Goal: Transaction & Acquisition: Purchase product/service

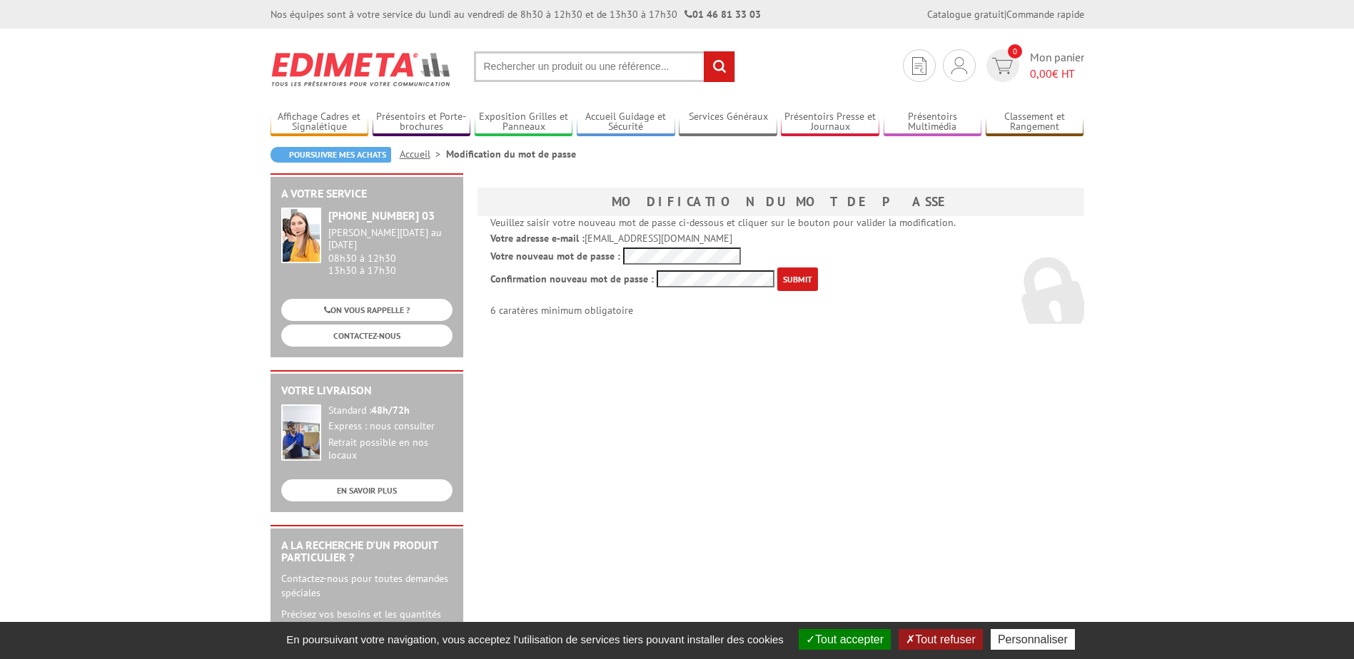
click at [777, 268] on input "submit" at bounding box center [797, 280] width 41 height 24
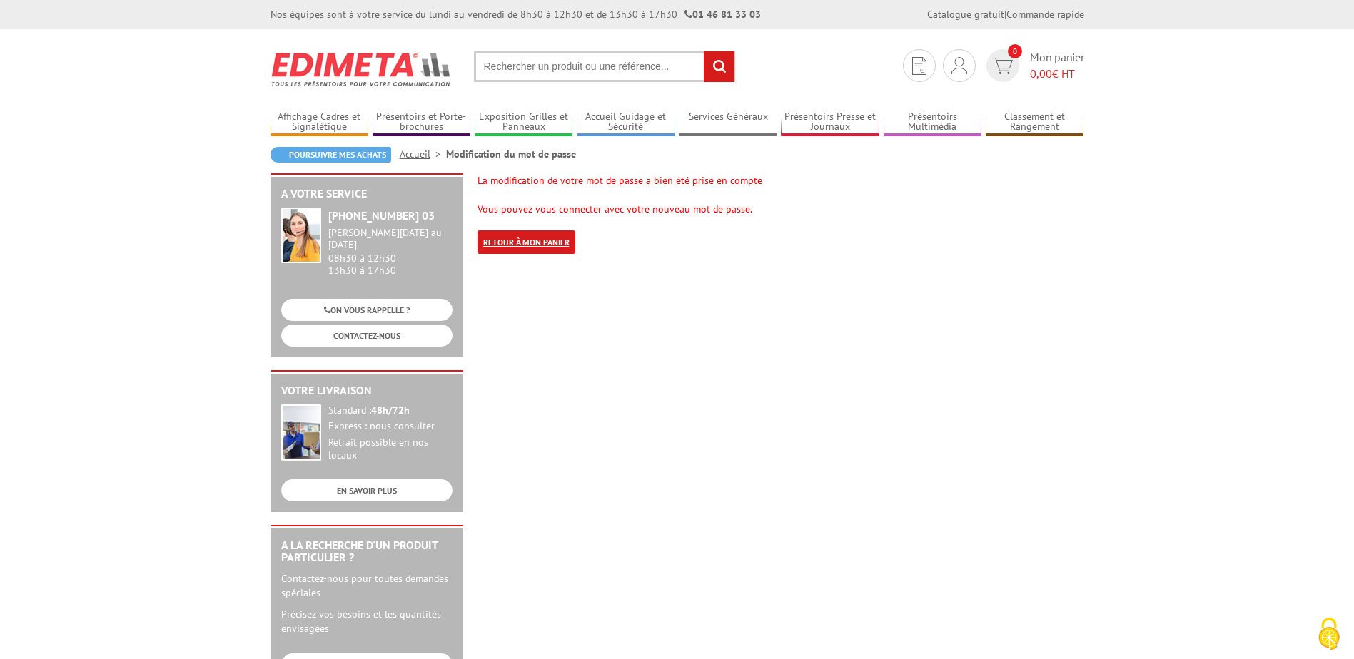
click at [525, 248] on link "Retour à mon panier" at bounding box center [526, 243] width 98 height 24
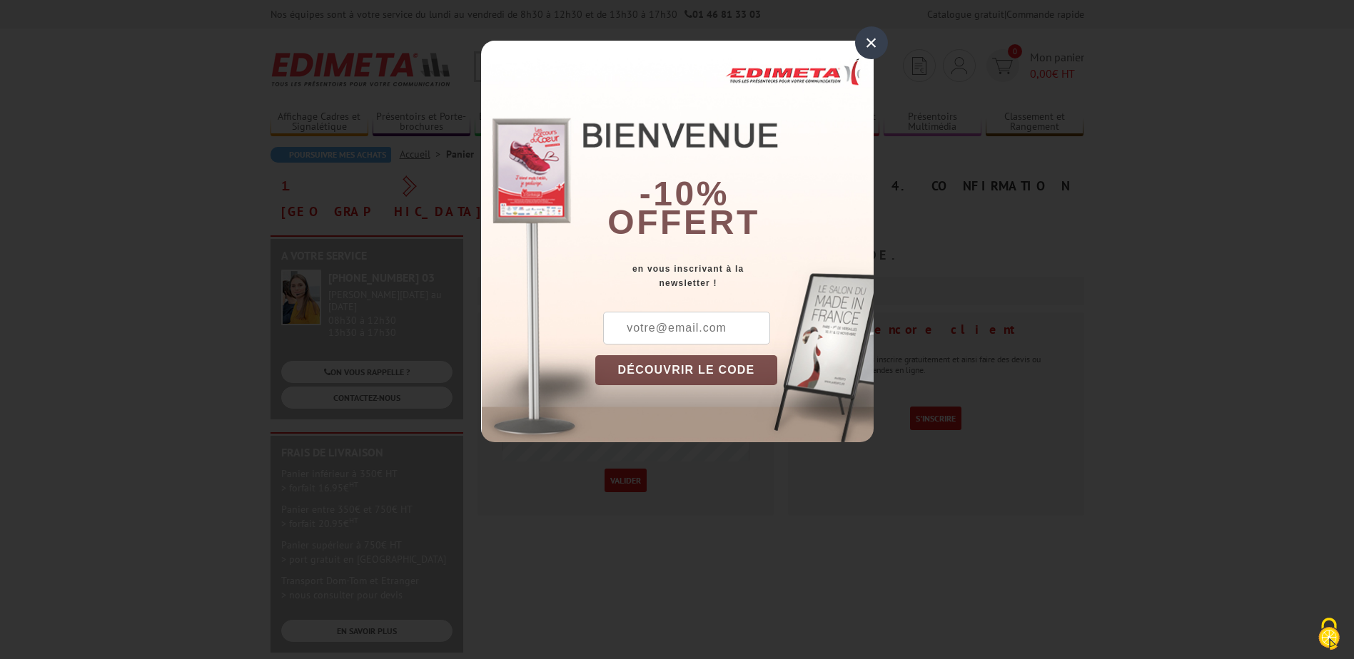
click at [716, 326] on input "text" at bounding box center [686, 328] width 167 height 33
type input "a.pokorny@litt.fr"
click at [648, 373] on button "DÉCOUVRIR LE CODE" at bounding box center [686, 370] width 183 height 30
drag, startPoint x: 666, startPoint y: 330, endPoint x: 616, endPoint y: 326, distance: 50.1
click at [616, 326] on div "New10" at bounding box center [664, 328] width 139 height 33
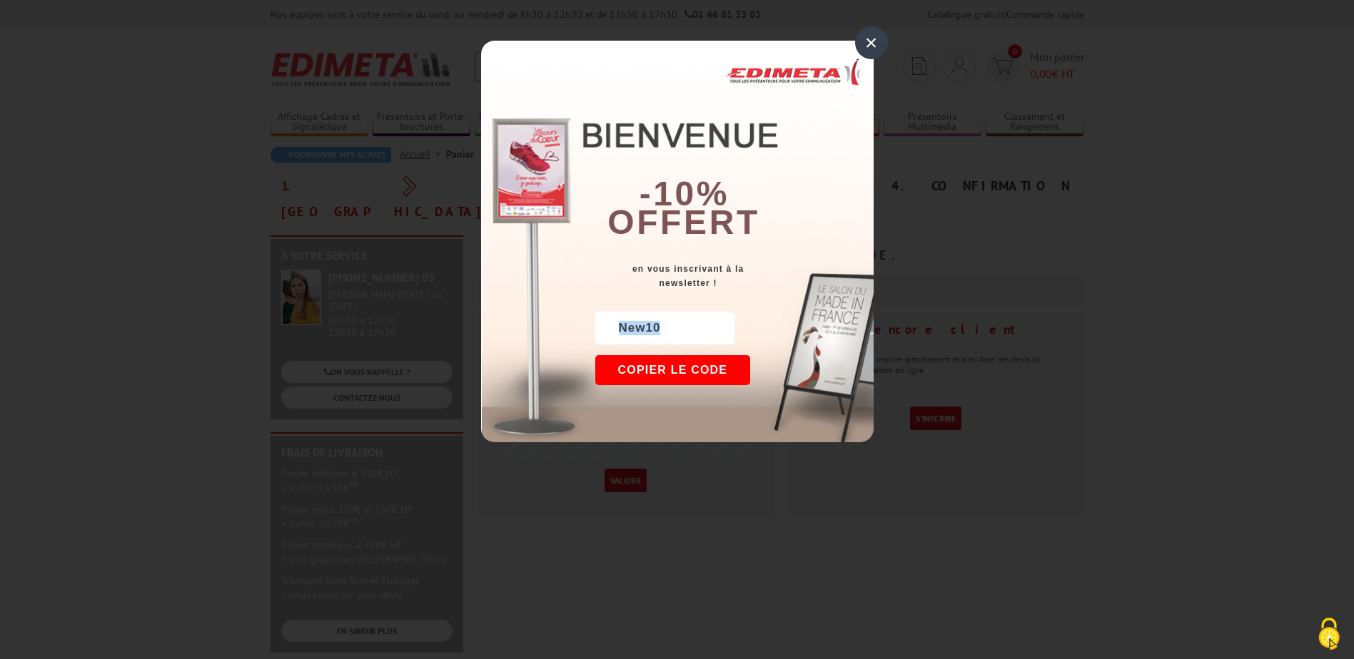
copy div "New10"
click at [871, 44] on div "×" at bounding box center [871, 42] width 33 height 33
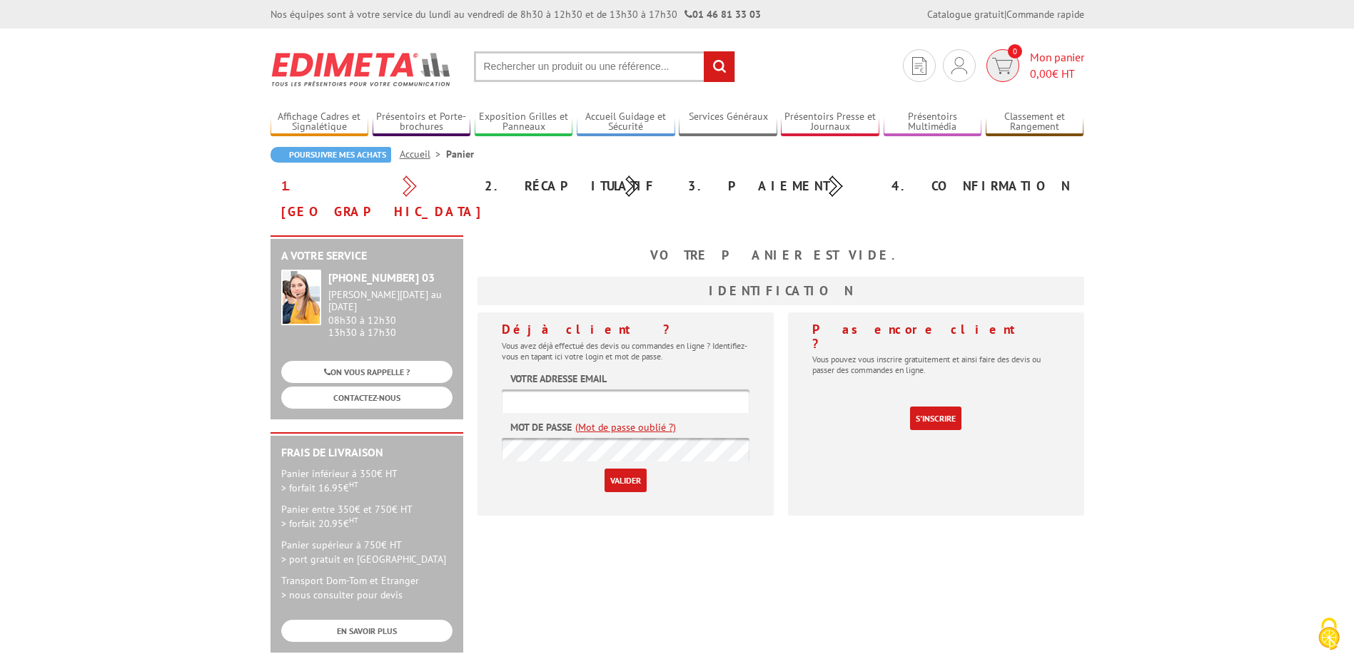
click at [1030, 60] on span "Mon panier 0,00 € HT" at bounding box center [1057, 65] width 54 height 33
click at [597, 390] on input "text" at bounding box center [626, 402] width 248 height 24
type input "[EMAIL_ADDRESS][DOMAIN_NAME]"
click at [609, 469] on input "Valider" at bounding box center [625, 481] width 42 height 24
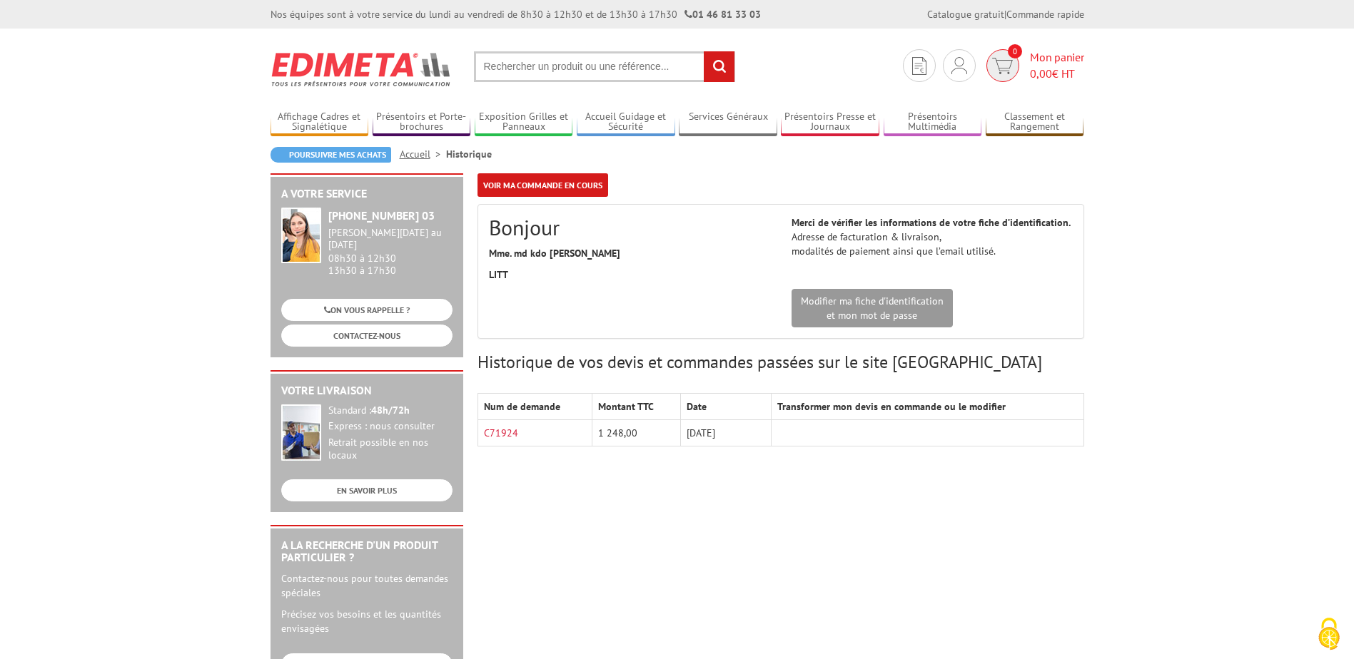
click at [1031, 69] on span "0,00" at bounding box center [1041, 73] width 22 height 14
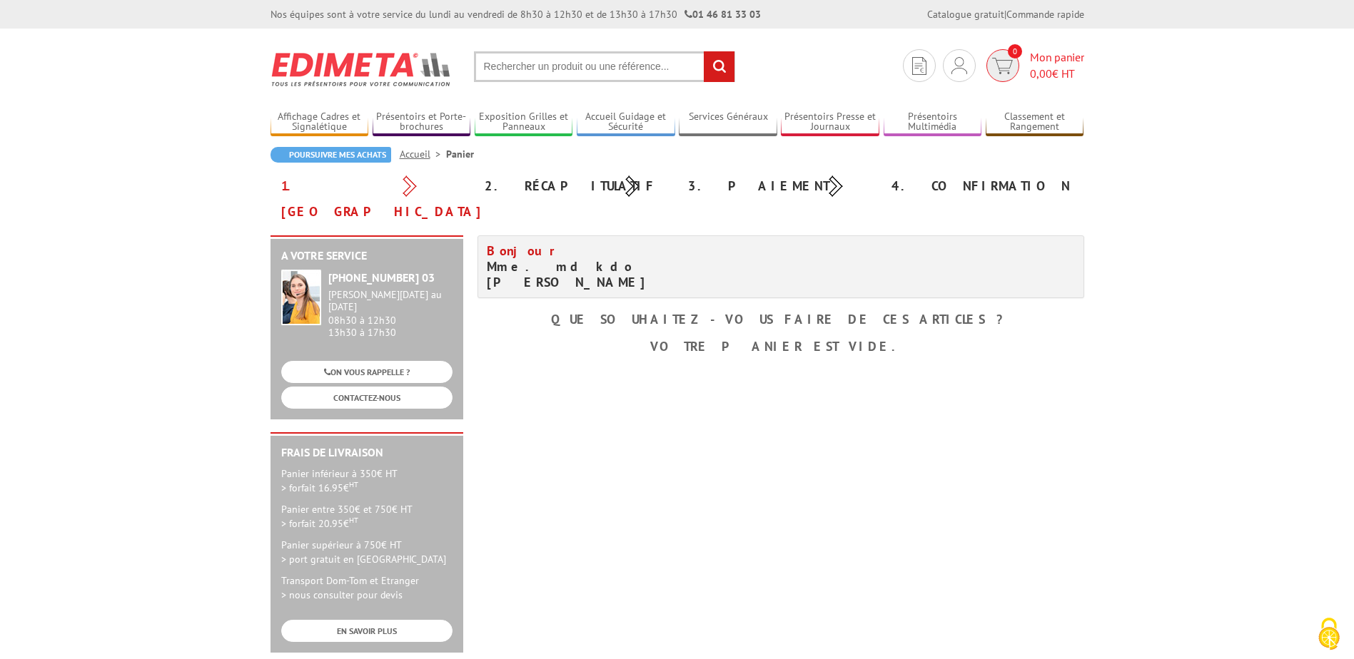
click at [1068, 57] on span "Mon panier 0,00 € HT" at bounding box center [1057, 65] width 54 height 33
click at [969, 74] on div "Mon compte Mes devis & commandes Déconnexion" at bounding box center [959, 108] width 154 height 69
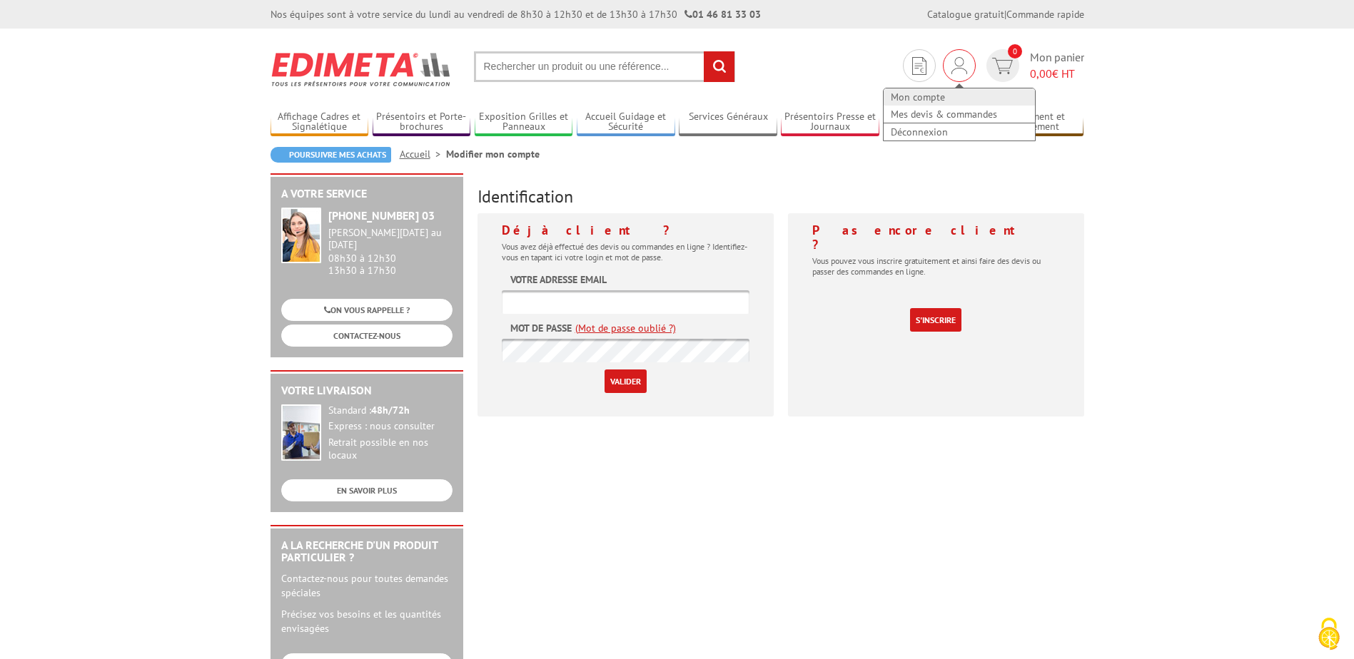
type input "[EMAIL_ADDRESS][DOMAIN_NAME]"
click at [926, 98] on link "Mon compte" at bounding box center [959, 96] width 151 height 17
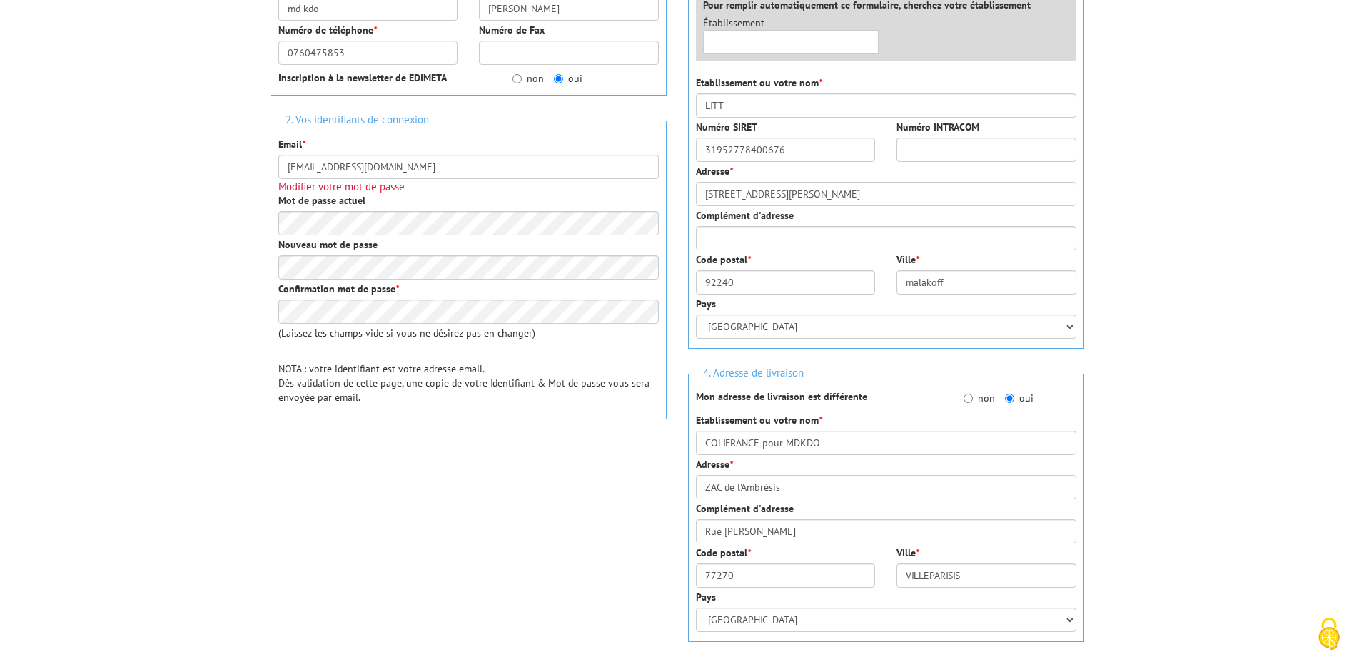
scroll to position [428, 0]
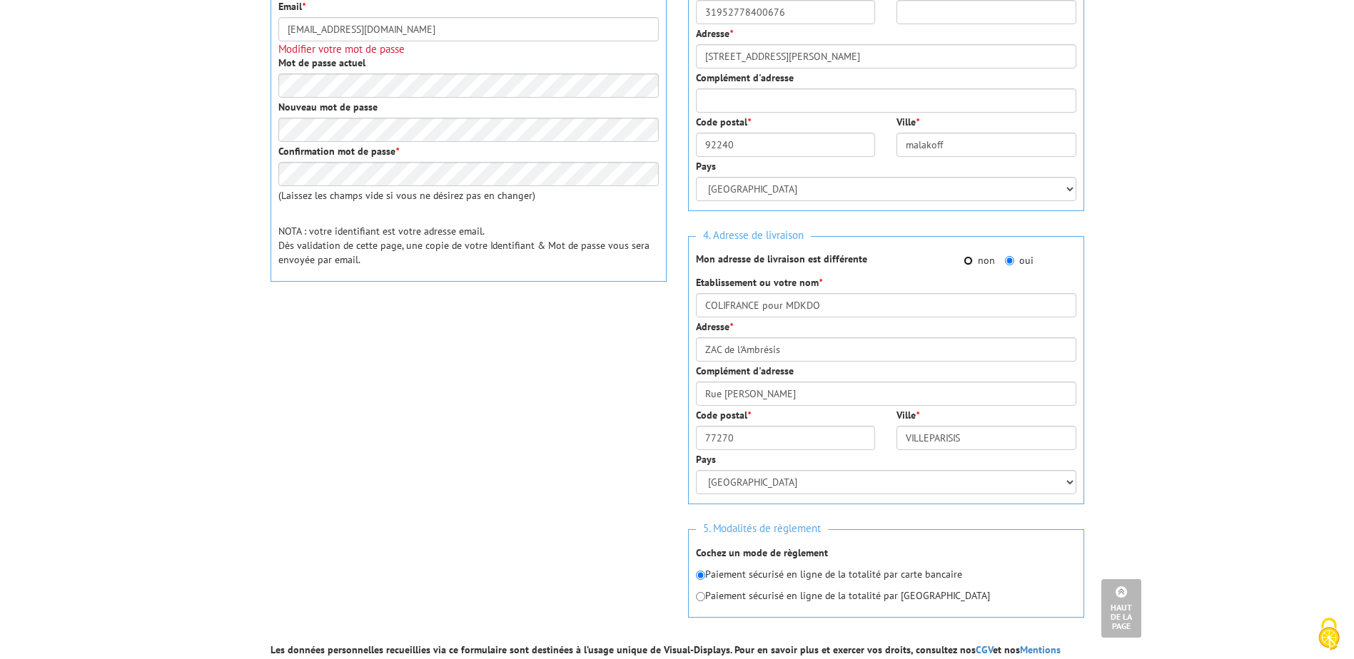
click at [968, 263] on input "non" at bounding box center [967, 260] width 9 height 9
radio input "true"
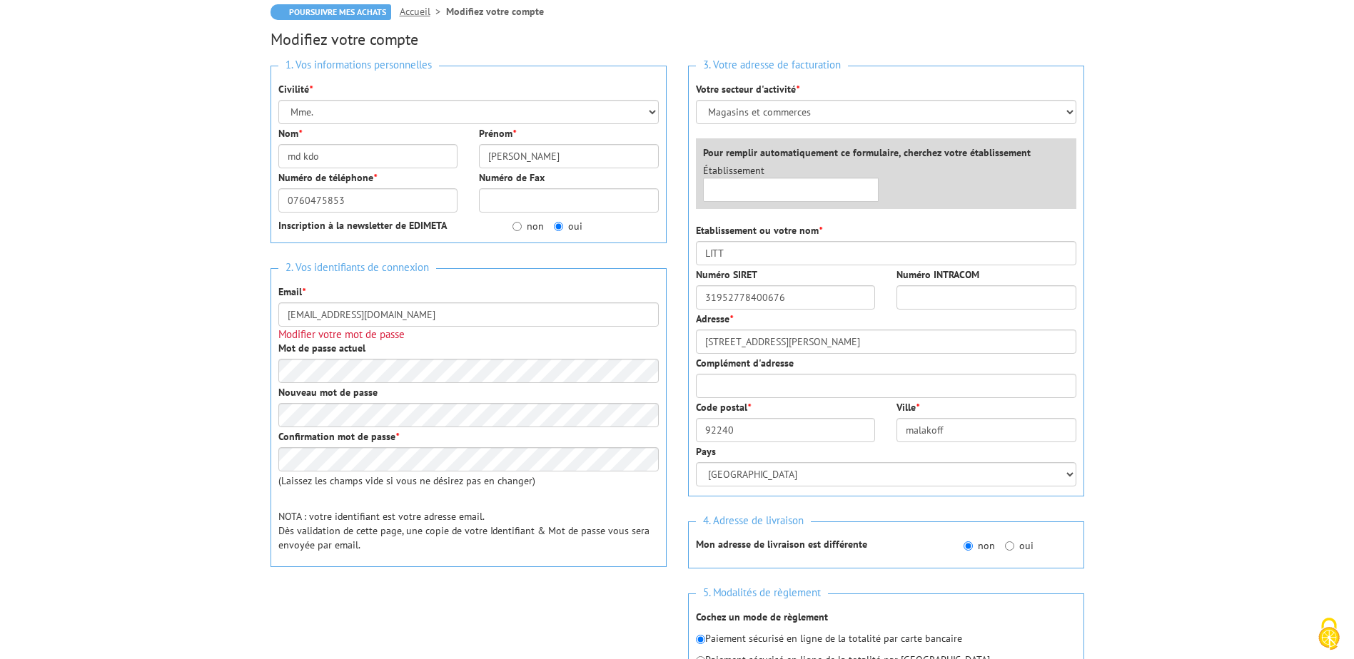
scroll to position [71, 0]
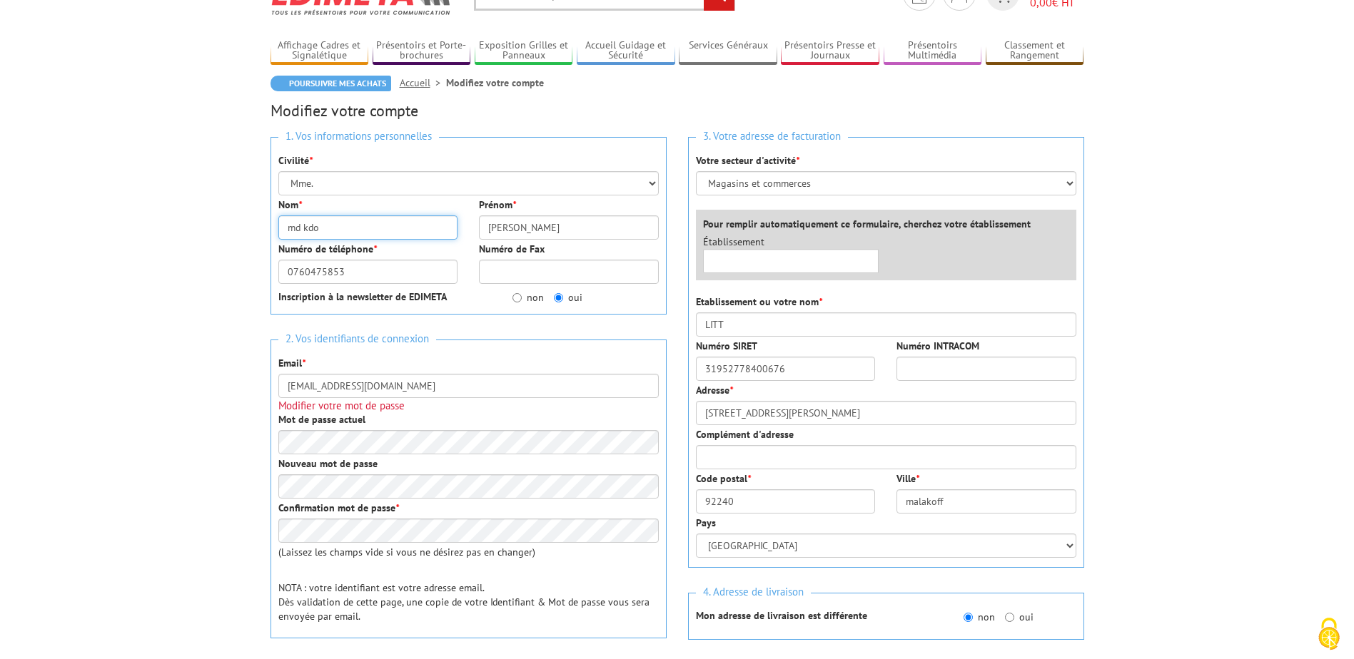
drag, startPoint x: 347, startPoint y: 224, endPoint x: 222, endPoint y: 207, distance: 126.1
click at [222, 207] on body "Nos équipes sont à votre service du [DATE] au [DATE] de 8h30 à 12h30 et de 13h3…" at bounding box center [677, 644] width 1354 height 1430
type input "pokorny"
drag, startPoint x: 555, startPoint y: 233, endPoint x: 405, endPoint y: 206, distance: 151.5
click at [407, 207] on div "Nom * pokorny Prénom * stephanie" at bounding box center [469, 220] width 402 height 44
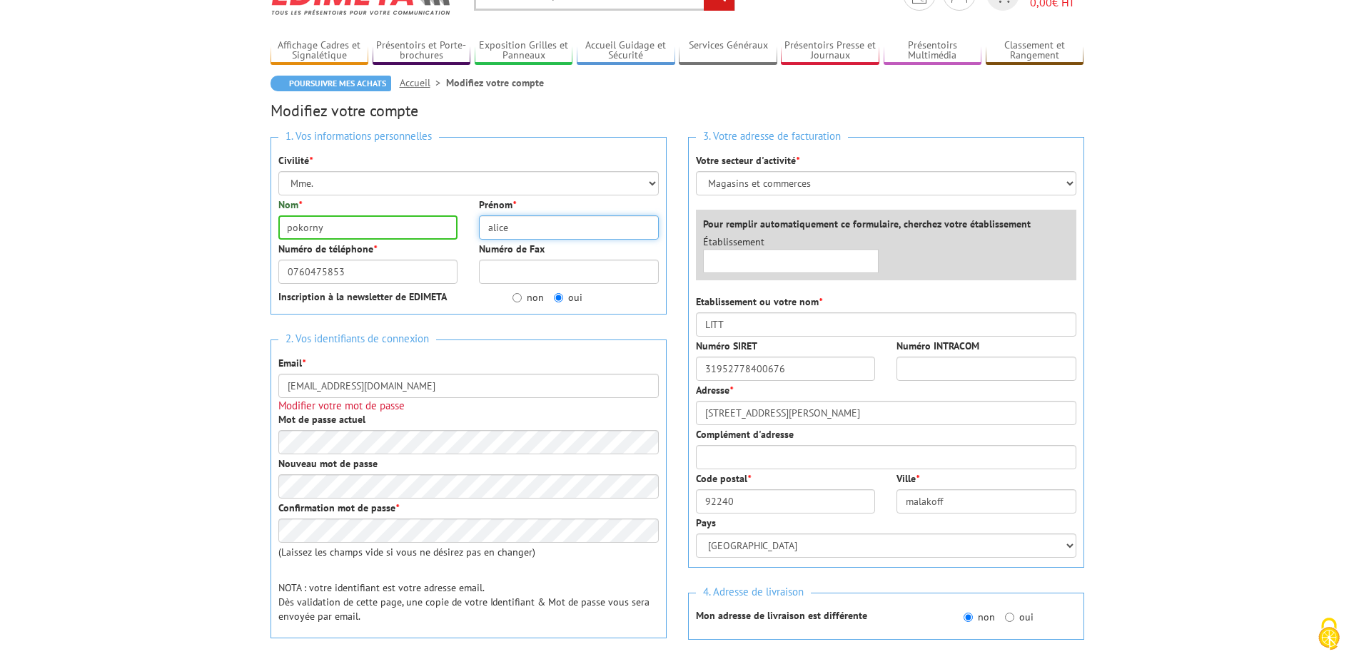
type input "alice"
click at [479, 307] on div "1. Vos informations personnelles Civilité * Mr. Mme. Mlle. Nom * pokorny Prénom…" at bounding box center [468, 226] width 396 height 178
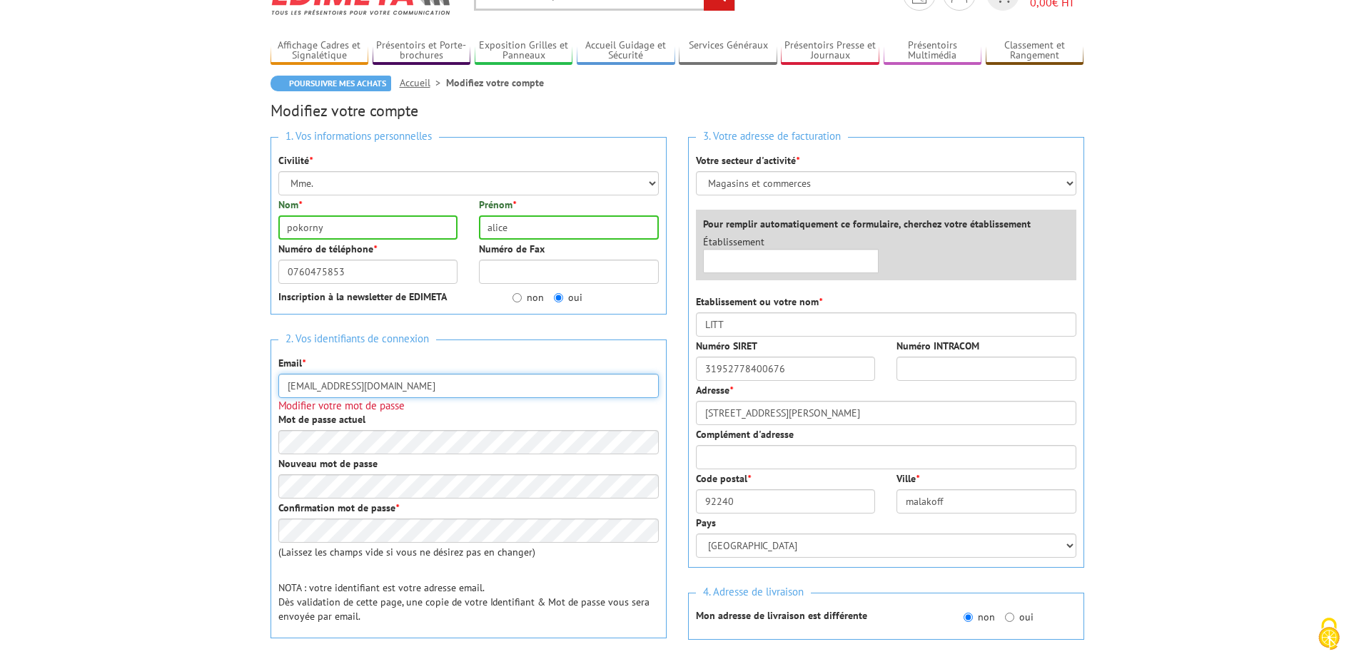
click at [562, 375] on input "[EMAIL_ADDRESS][DOMAIN_NAME]" at bounding box center [468, 386] width 380 height 24
click at [34, 315] on body "Nos équipes sont à votre service du lundi au vendredi de 8h30 à 12h30 et de 13h…" at bounding box center [677, 644] width 1354 height 1430
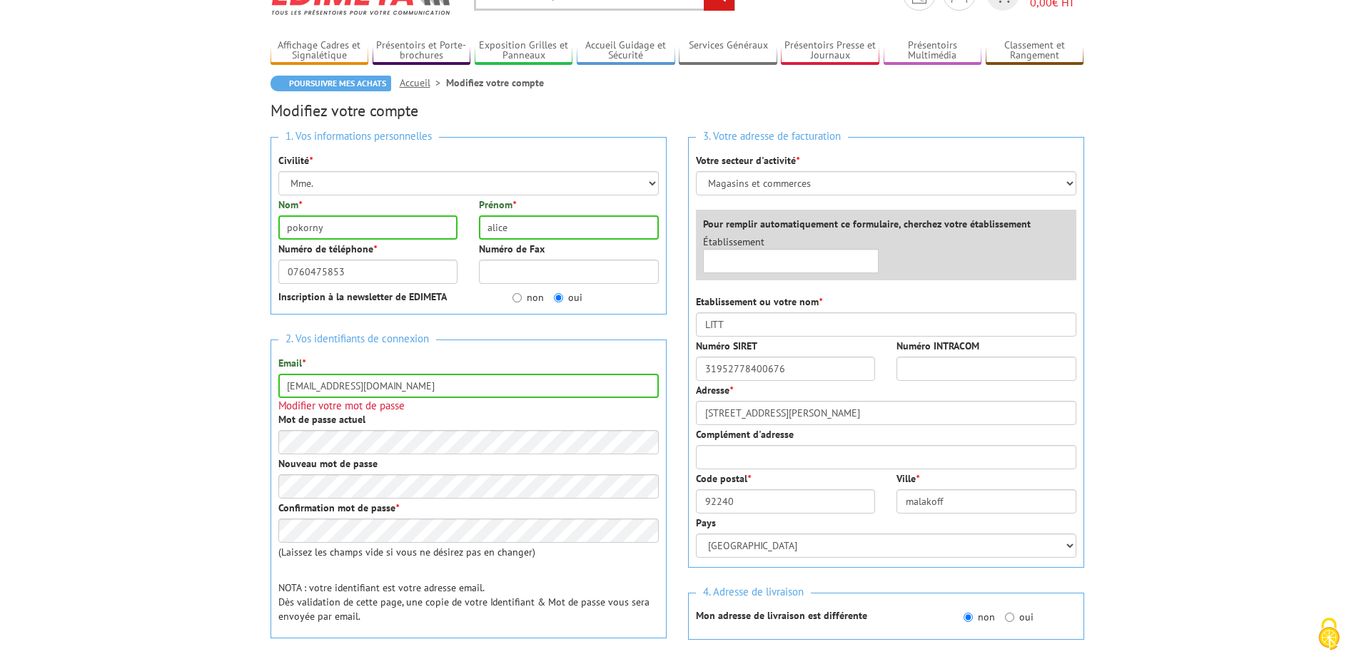
scroll to position [500, 0]
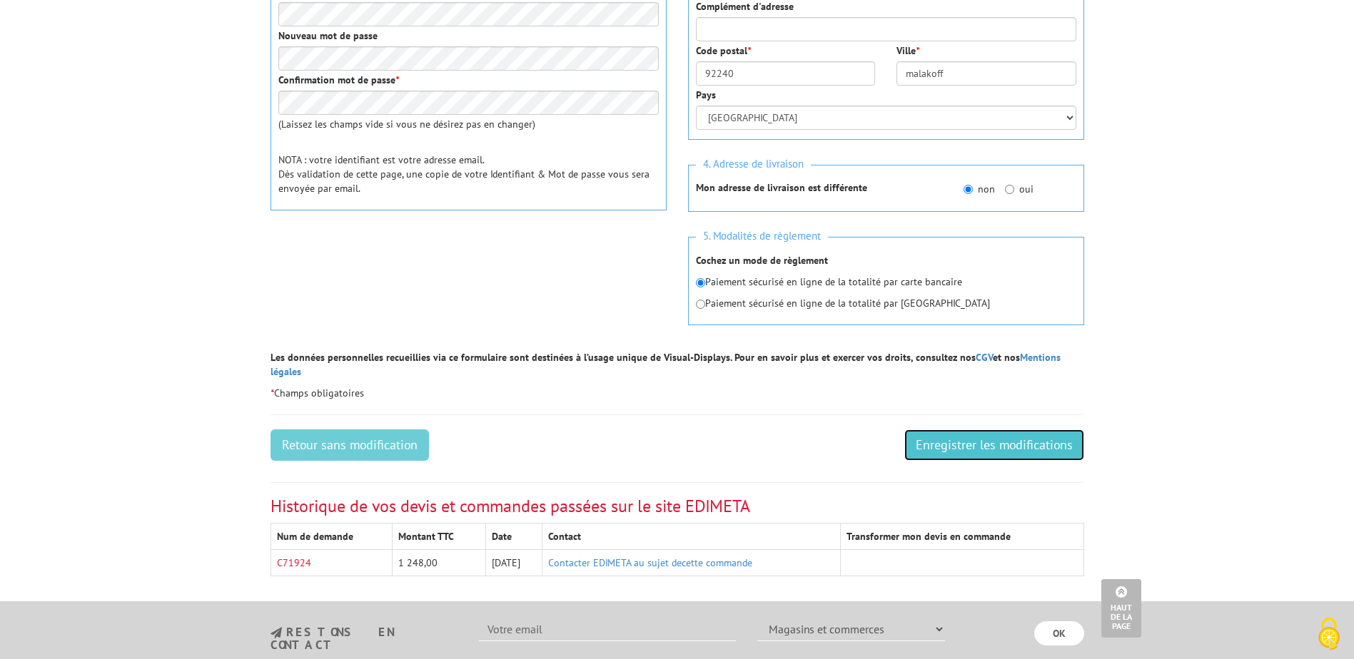
click at [958, 431] on input "Enregistrer les modifications" at bounding box center [994, 445] width 180 height 31
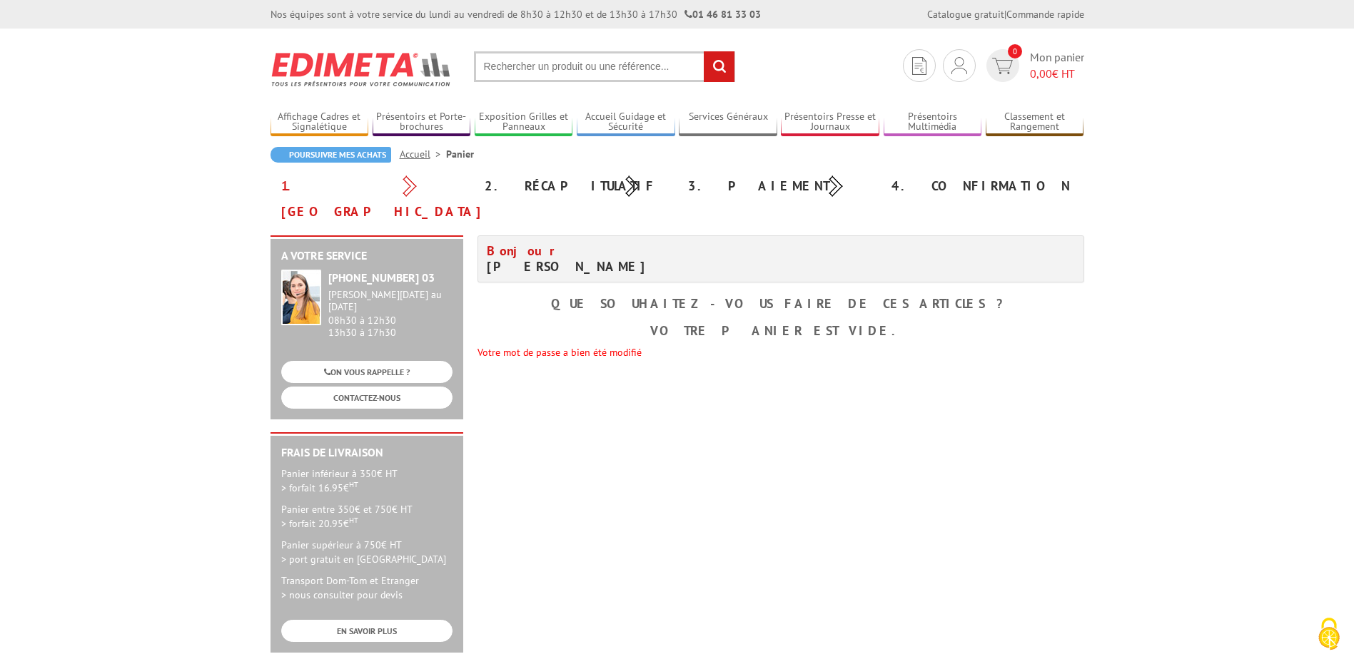
click at [590, 65] on input "text" at bounding box center [604, 66] width 261 height 31
click at [592, 70] on input "text" at bounding box center [604, 66] width 261 height 31
click at [644, 62] on input "text" at bounding box center [604, 66] width 261 height 31
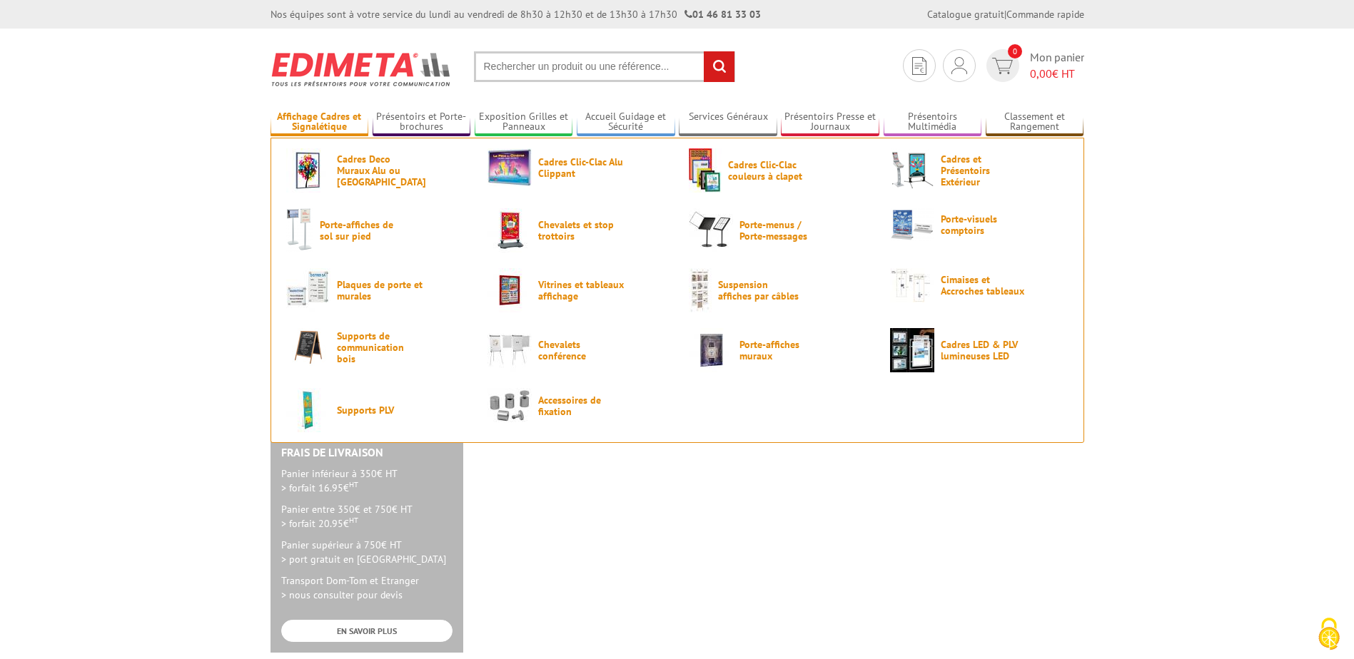
click at [317, 118] on link "Affichage Cadres et Signalétique" at bounding box center [319, 123] width 98 height 24
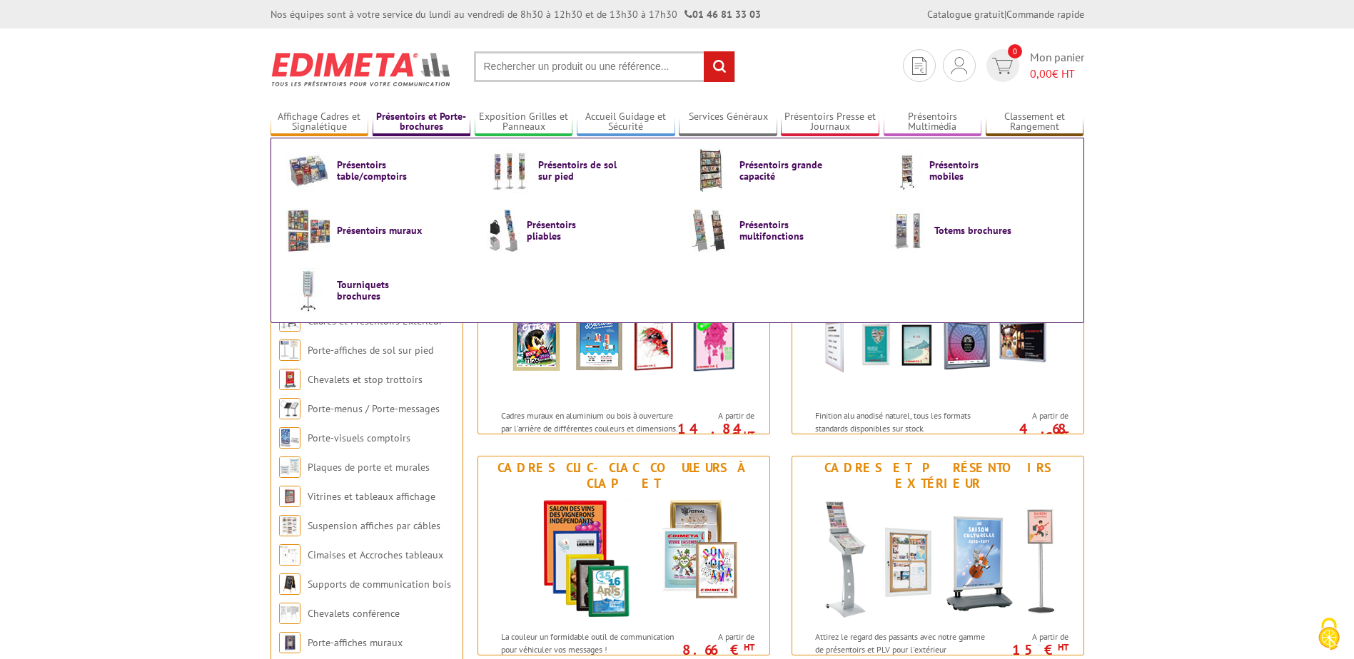
click at [429, 120] on link "Présentoirs et Porte-brochures" at bounding box center [422, 123] width 98 height 24
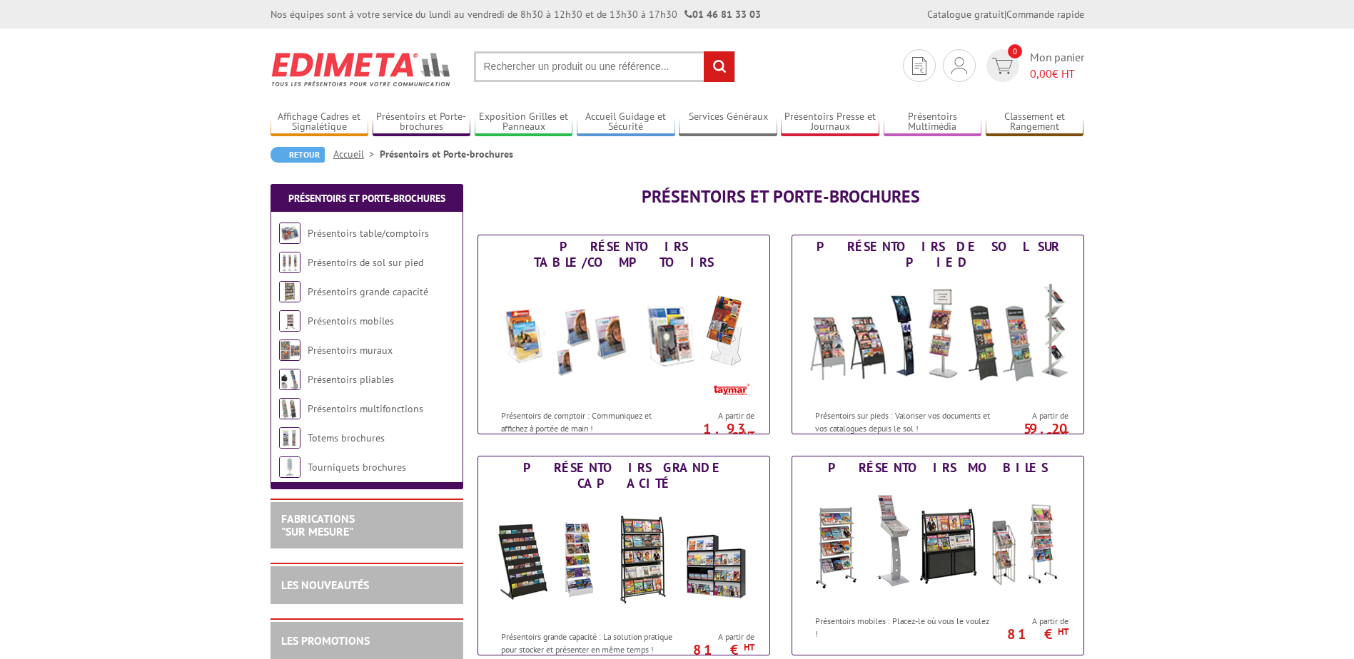
click at [576, 64] on input "text" at bounding box center [604, 66] width 261 height 31
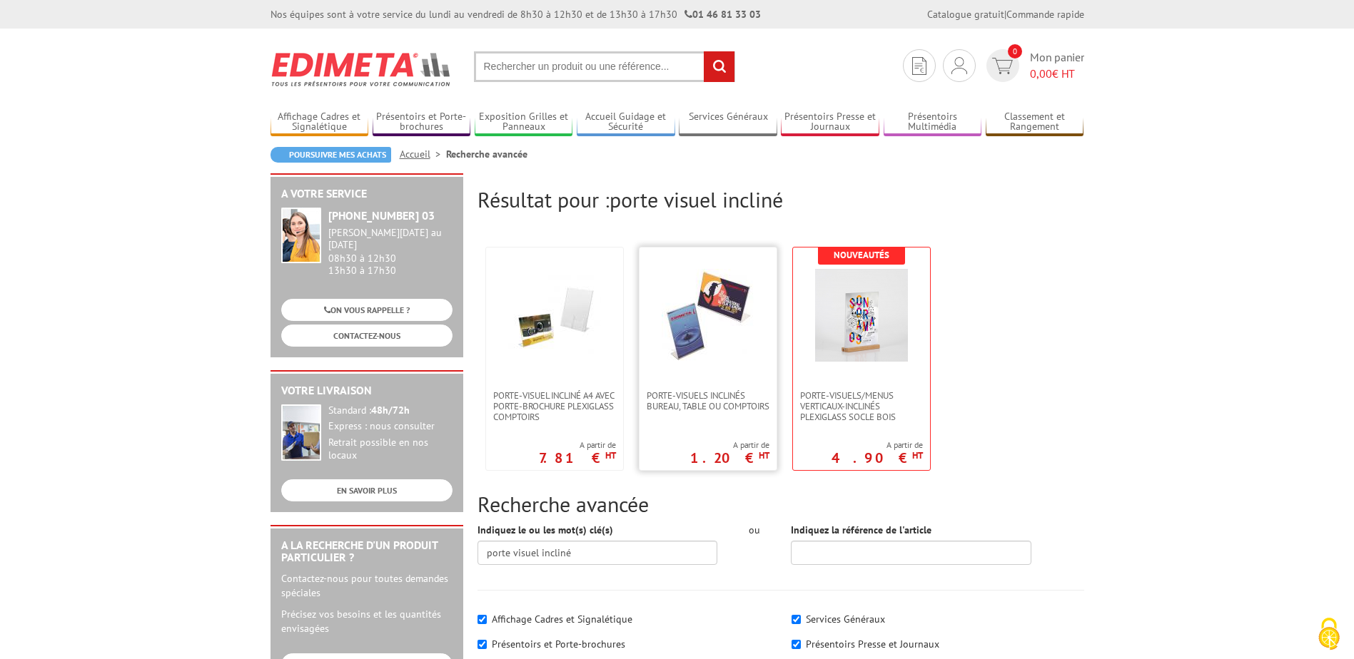
click at [688, 340] on img at bounding box center [708, 315] width 93 height 93
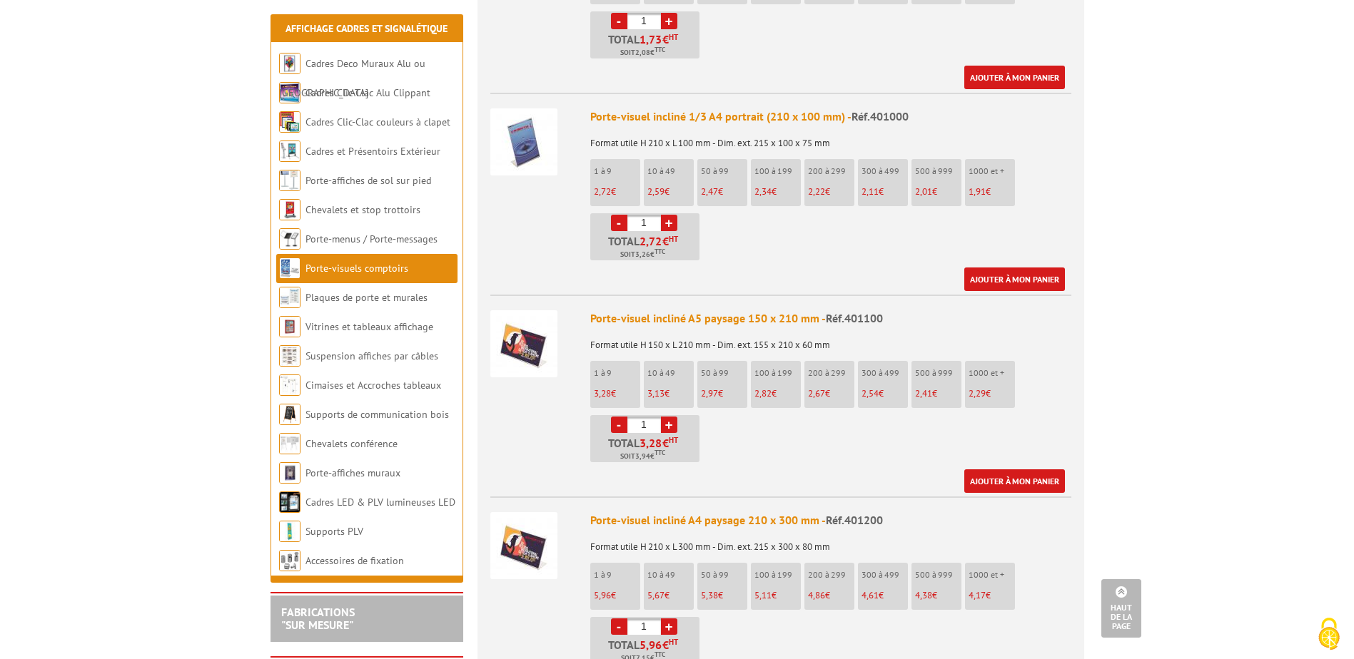
scroll to position [1499, 0]
drag, startPoint x: 652, startPoint y: 410, endPoint x: 604, endPoint y: 395, distance: 49.9
click at [604, 415] on li "- 1 + Total 3,28 € HT Soit 3,94 € TTC" at bounding box center [644, 438] width 109 height 47
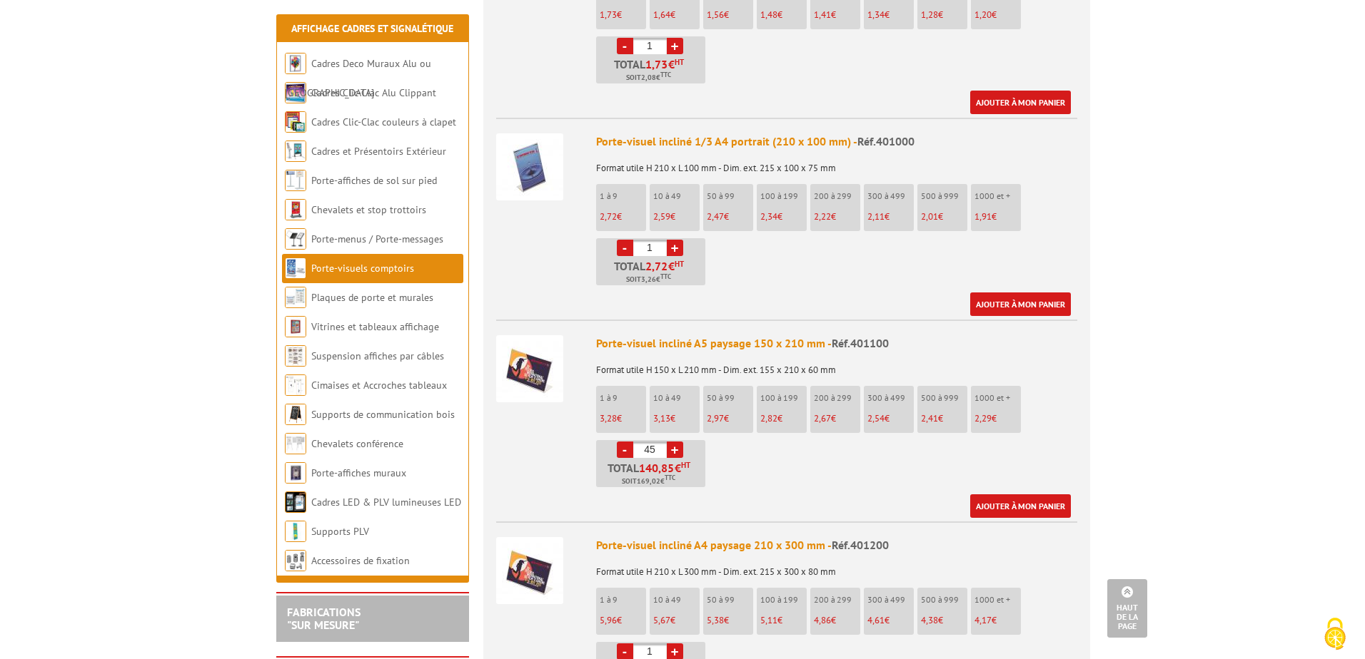
scroll to position [1427, 0]
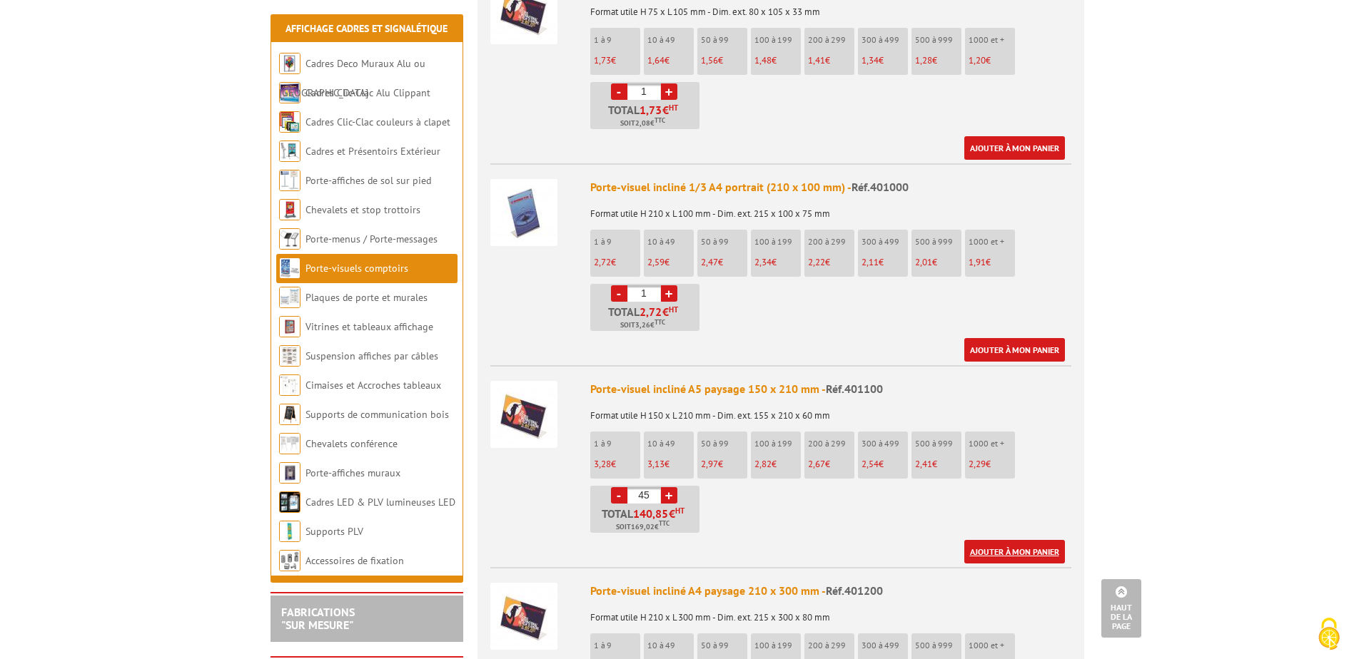
type input "45"
click at [988, 540] on link "Ajouter à mon panier" at bounding box center [1014, 552] width 101 height 24
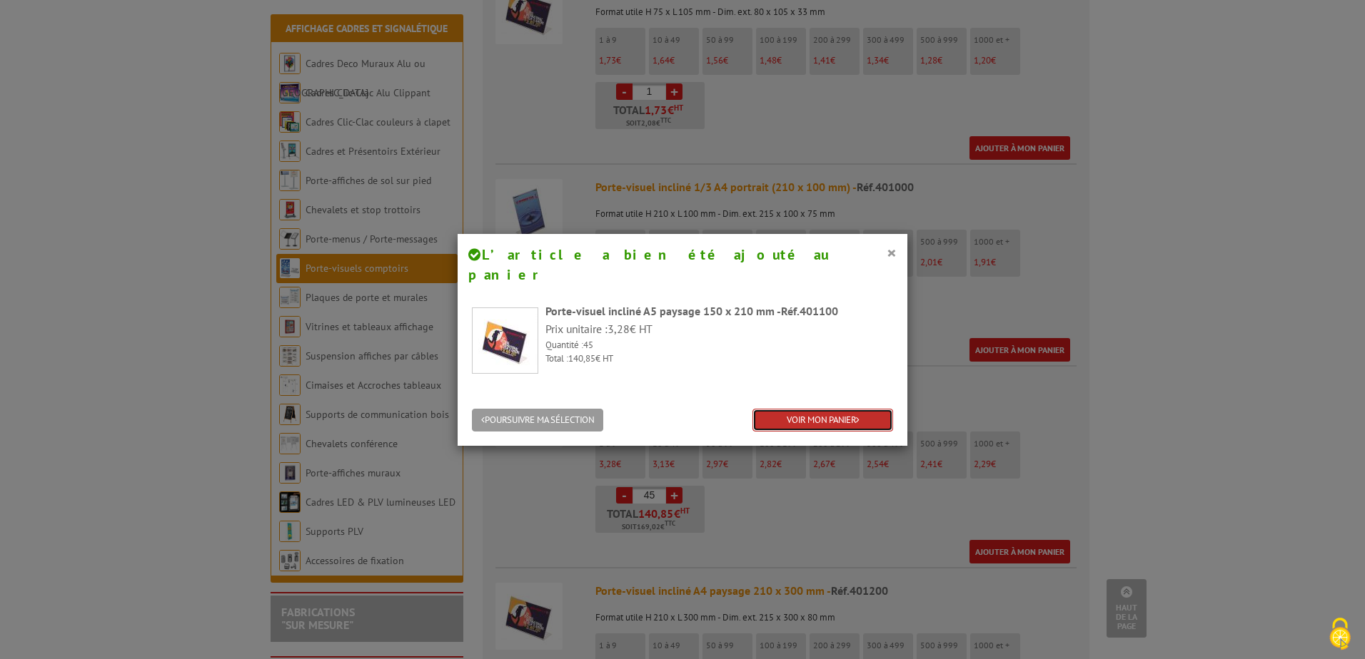
click at [847, 409] on link "VOIR MON PANIER" at bounding box center [822, 421] width 141 height 24
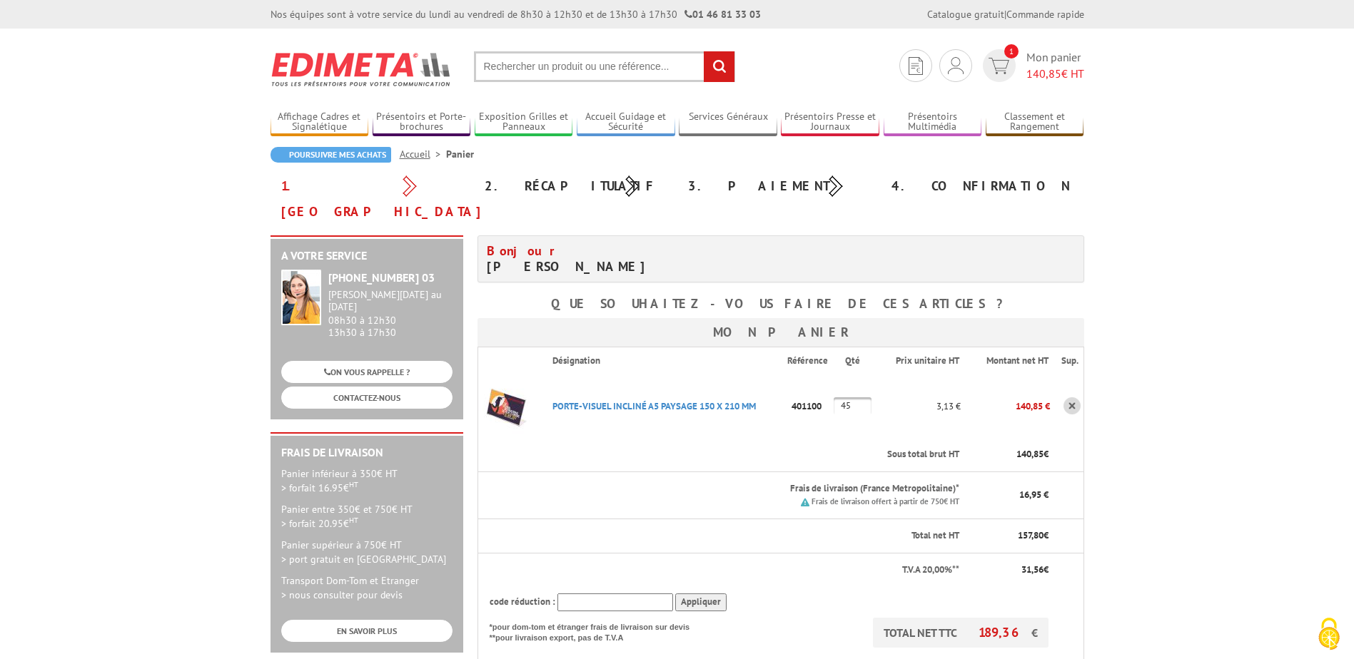
click at [587, 594] on input "text" at bounding box center [615, 603] width 116 height 18
type input "NEW10"
click at [716, 594] on input "Appliquer" at bounding box center [700, 603] width 51 height 18
